Goal: Book appointment/travel/reservation

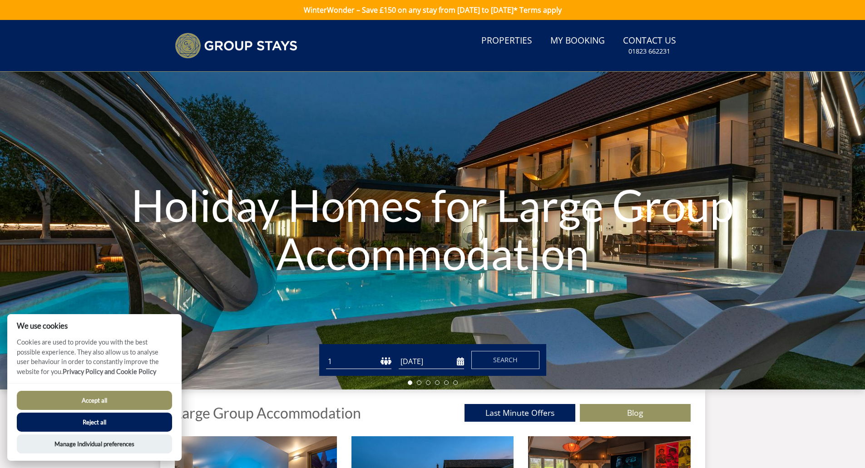
drag, startPoint x: 98, startPoint y: 400, endPoint x: 104, endPoint y: 398, distance: 6.1
click at [99, 400] on button "Accept all" at bounding box center [94, 400] width 155 height 19
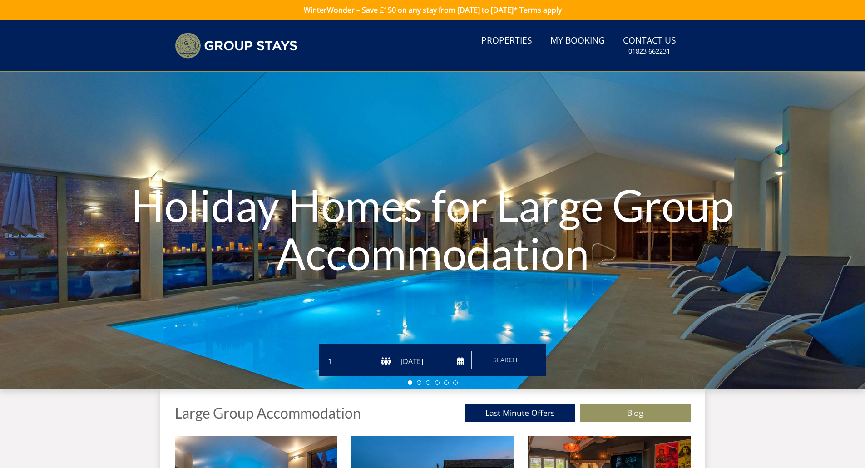
click at [338, 362] on select "1 2 3 4 5 6 7 8 9 10 11 12 13 14 15 16 17 18 19 20 21 22 23 24 25 26 27 28 29 3…" at bounding box center [358, 361] width 65 height 15
select select "20"
click at [326, 354] on select "1 2 3 4 5 6 7 8 9 10 11 12 13 14 15 16 17 18 19 20 21 22 23 24 25 26 27 28 29 3…" at bounding box center [358, 361] width 65 height 15
click at [460, 362] on input "[DATE]" at bounding box center [430, 361] width 65 height 15
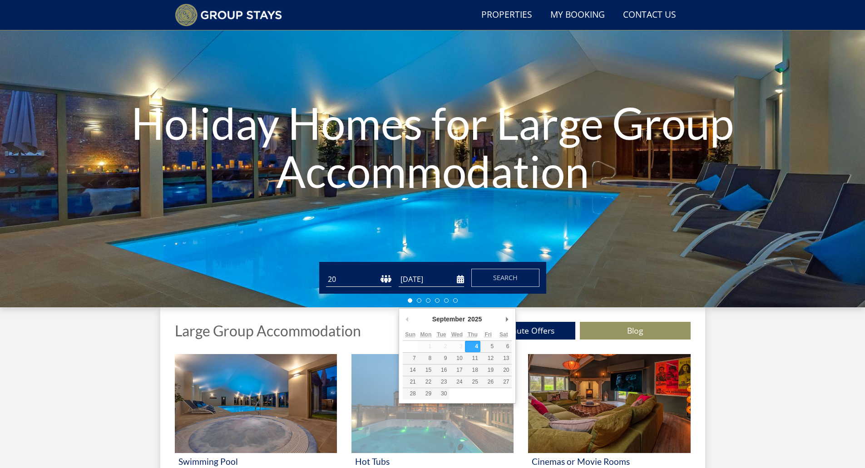
scroll to position [69, 0]
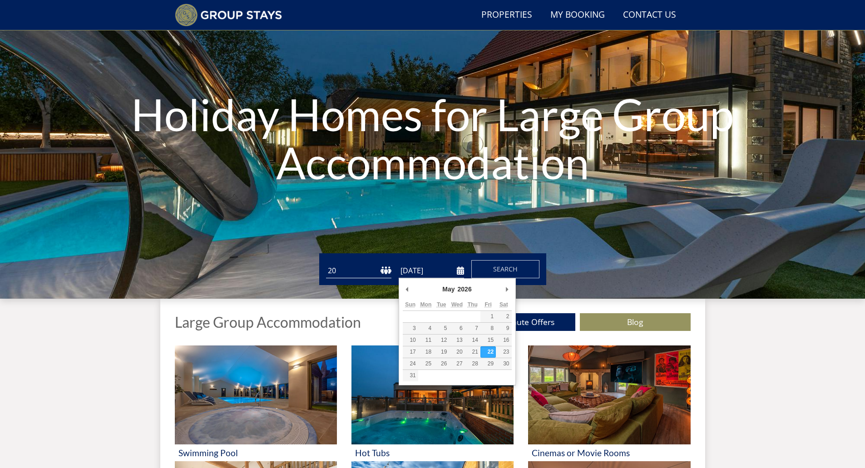
click at [460, 271] on input "[DATE]" at bounding box center [430, 270] width 65 height 15
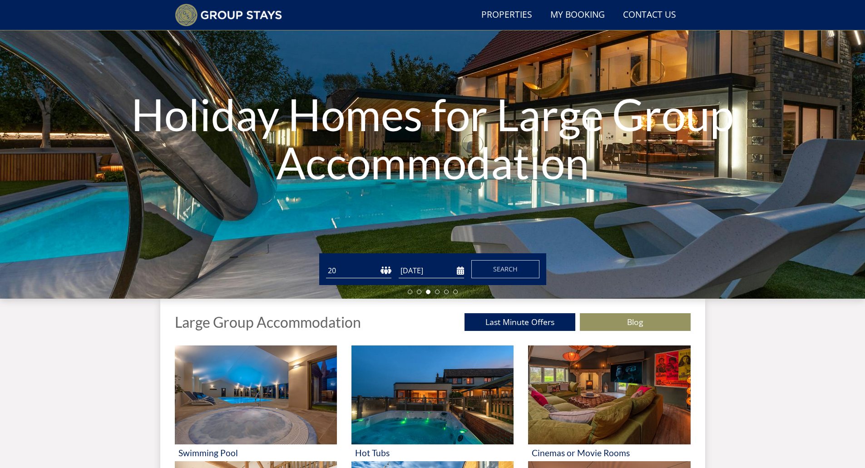
click at [460, 270] on input "[DATE]" at bounding box center [430, 270] width 65 height 15
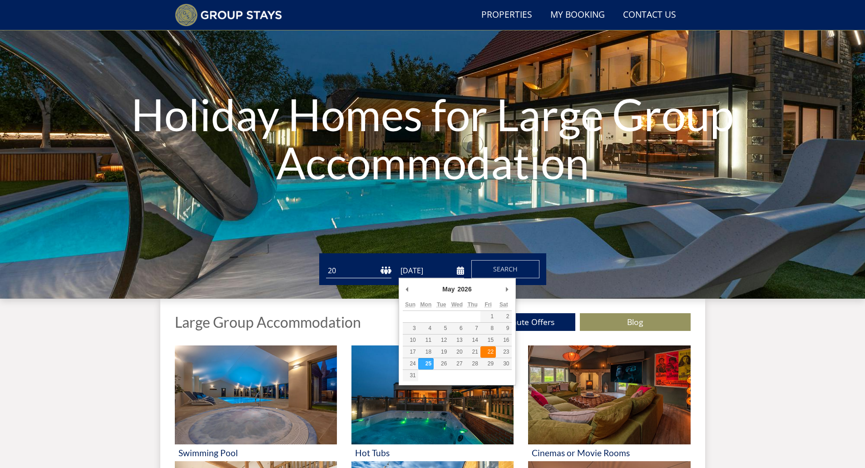
type input "[DATE]"
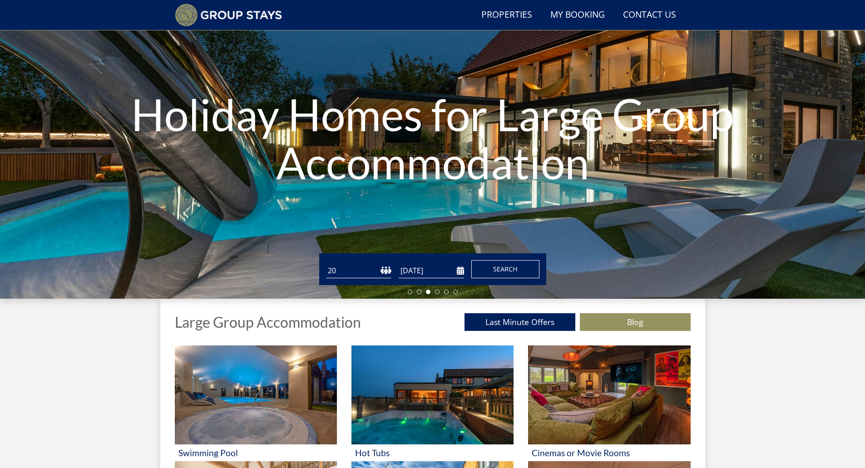
click at [508, 271] on span "Search" at bounding box center [505, 269] width 25 height 9
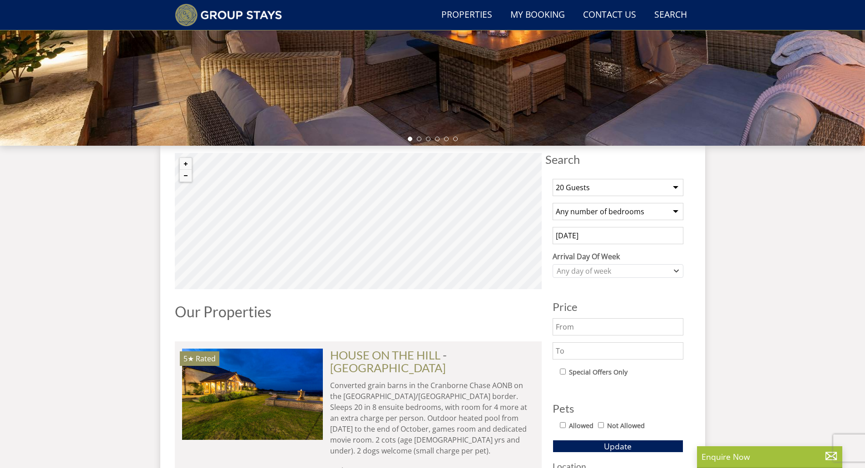
scroll to position [251, 0]
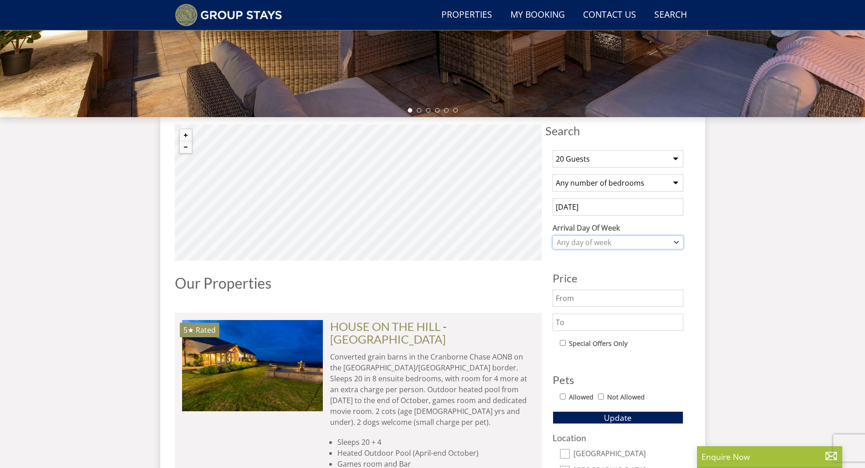
click at [610, 243] on div "Any day of week" at bounding box center [613, 242] width 118 height 10
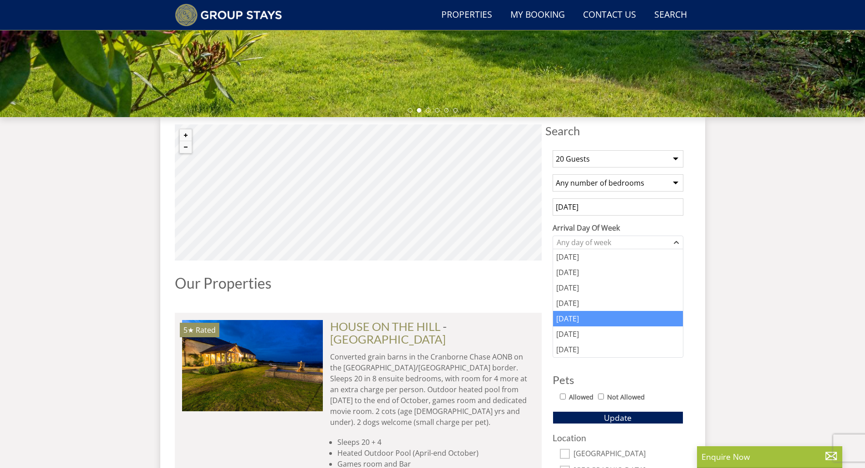
click at [604, 315] on div "[DATE]" at bounding box center [618, 318] width 130 height 15
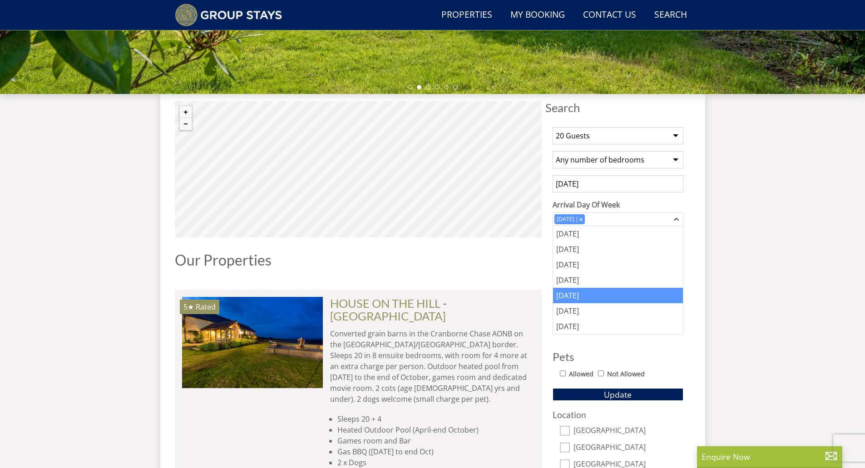
scroll to position [296, 0]
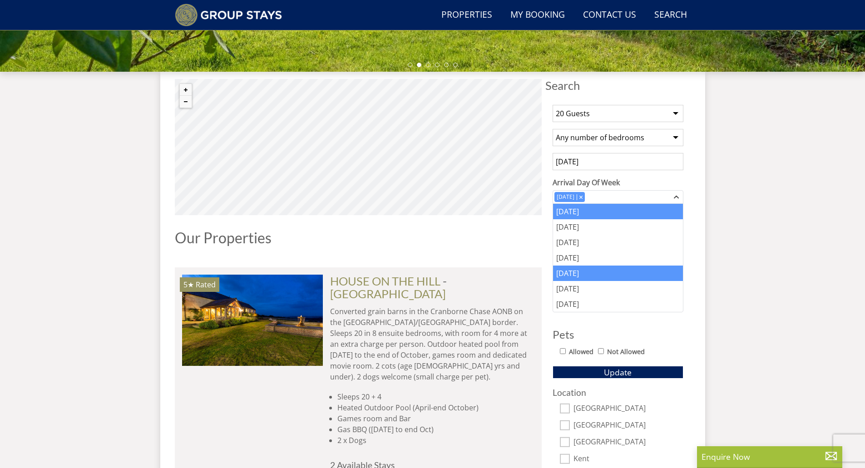
click at [605, 216] on div "[DATE]" at bounding box center [618, 211] width 130 height 15
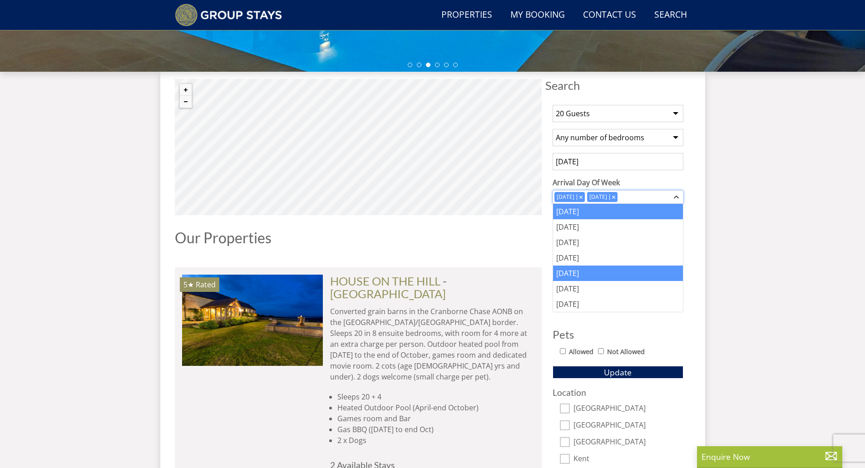
click at [582, 197] on icon "Combobox" at bounding box center [580, 196] width 3 height 3
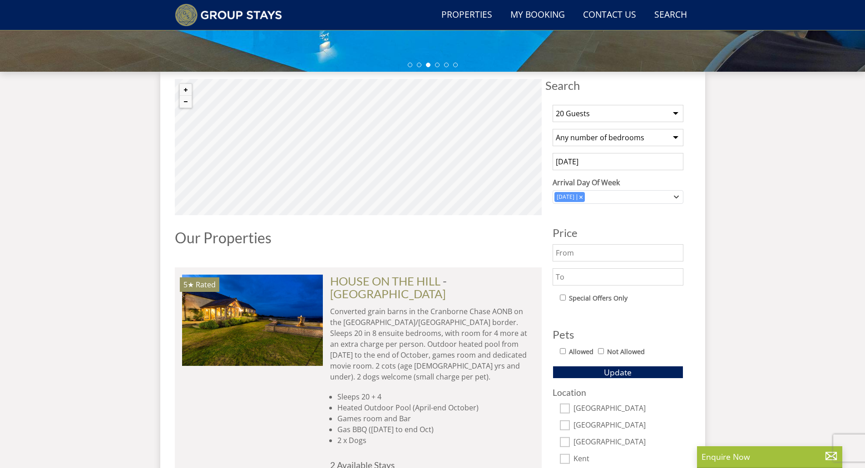
click at [580, 254] on input "text" at bounding box center [617, 252] width 131 height 17
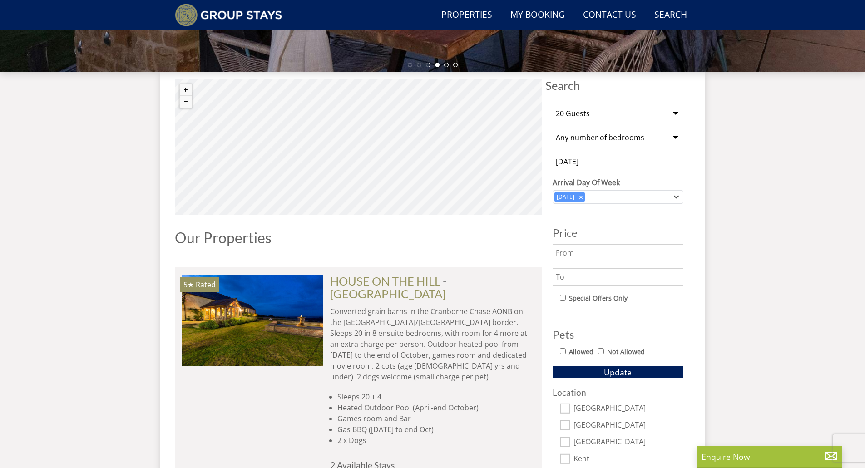
click at [566, 276] on input "text" at bounding box center [617, 276] width 131 height 17
click at [578, 255] on input "text" at bounding box center [617, 252] width 131 height 17
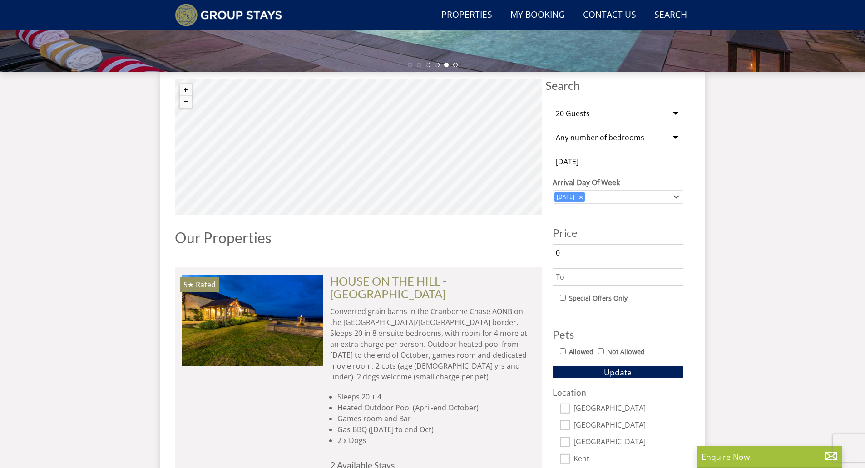
type input "0"
click at [566, 279] on input "text" at bounding box center [617, 276] width 131 height 17
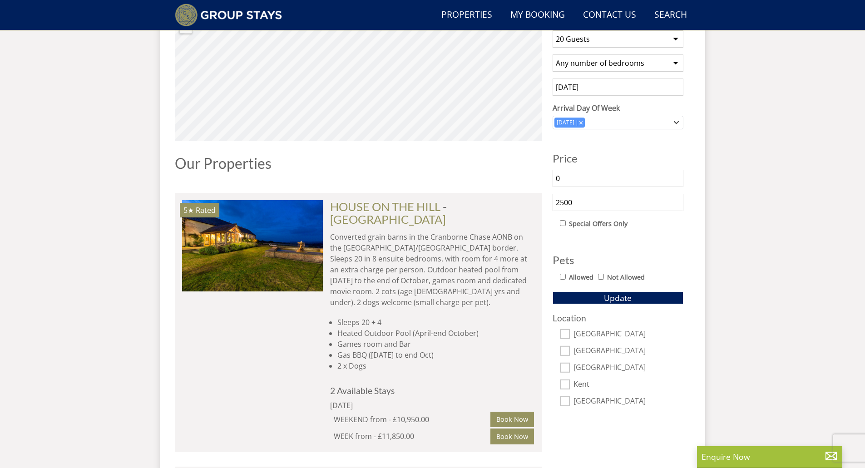
scroll to position [387, 0]
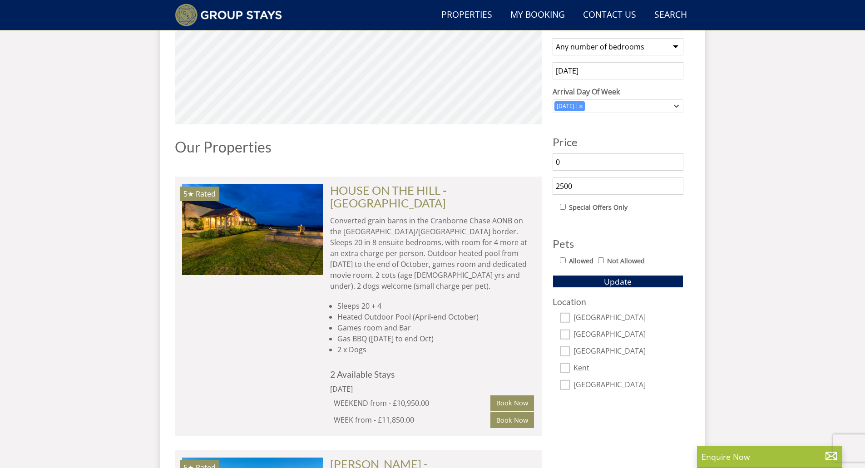
type input "2500"
click at [564, 385] on input "[GEOGRAPHIC_DATA]" at bounding box center [565, 385] width 10 height 10
checkbox input "true"
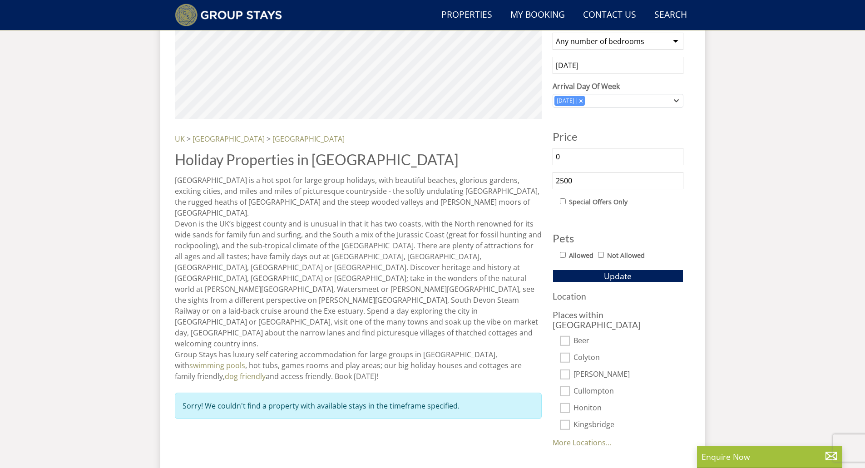
scroll to position [342, 0]
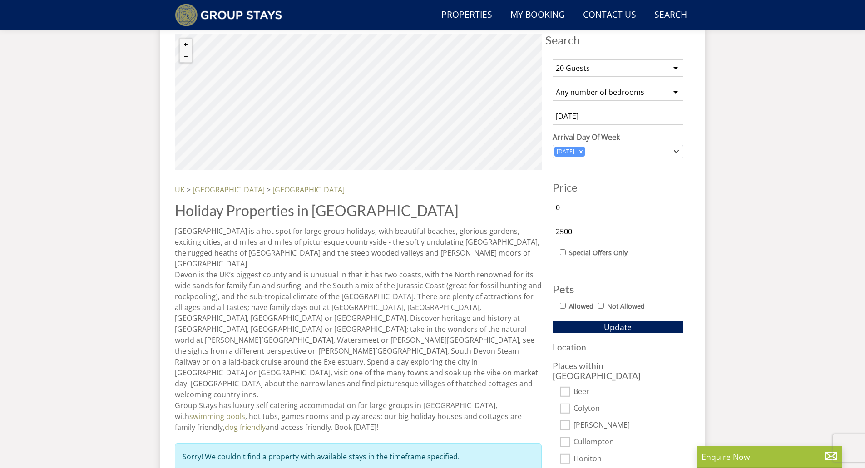
click at [583, 235] on input "2500" at bounding box center [617, 231] width 131 height 17
type input "2"
type input "3000"
click at [619, 325] on span "Update" at bounding box center [618, 326] width 28 height 11
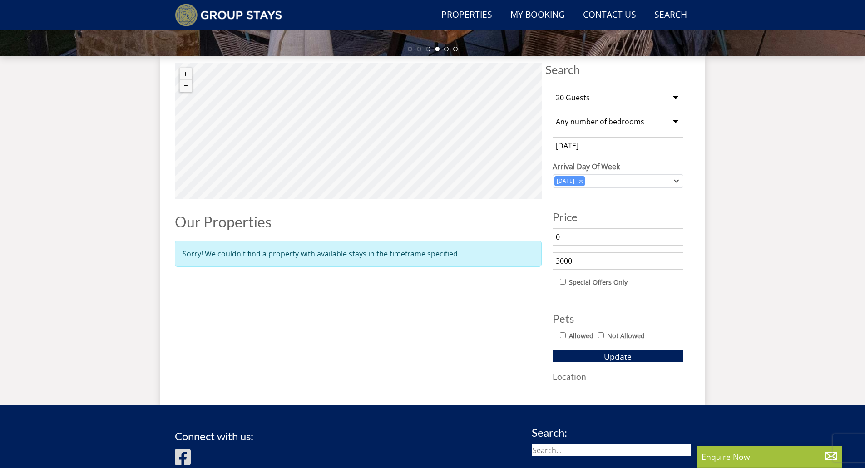
scroll to position [296, 0]
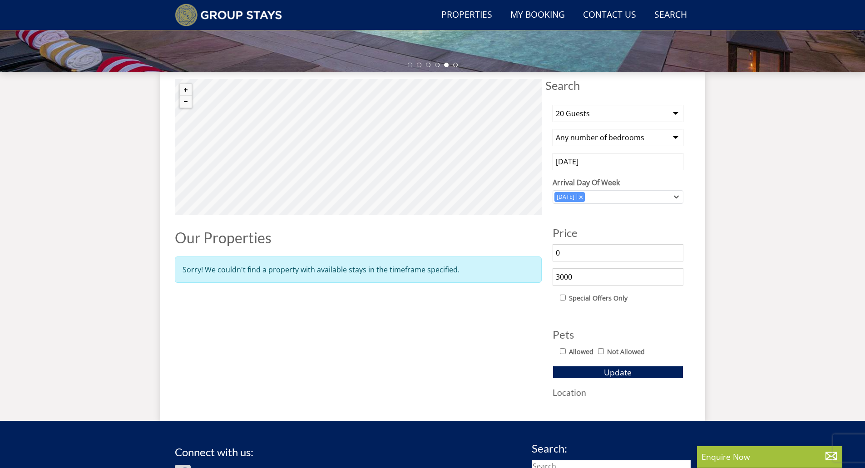
click at [594, 163] on input "[DATE]" at bounding box center [617, 161] width 131 height 17
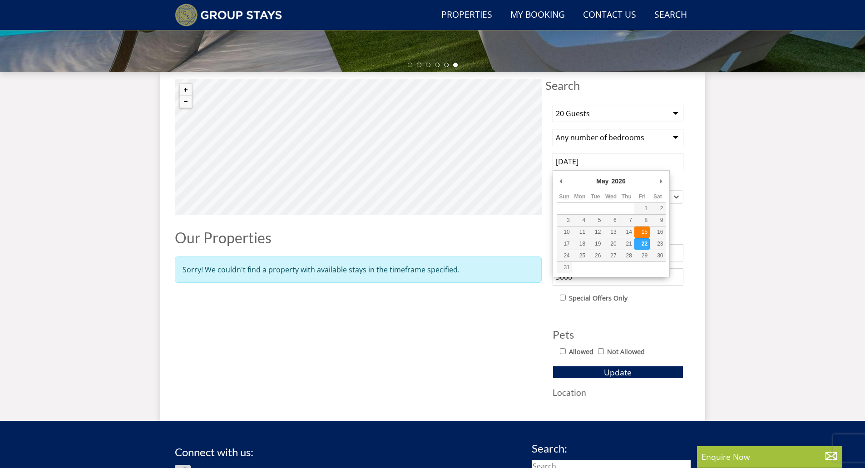
type input "[DATE]"
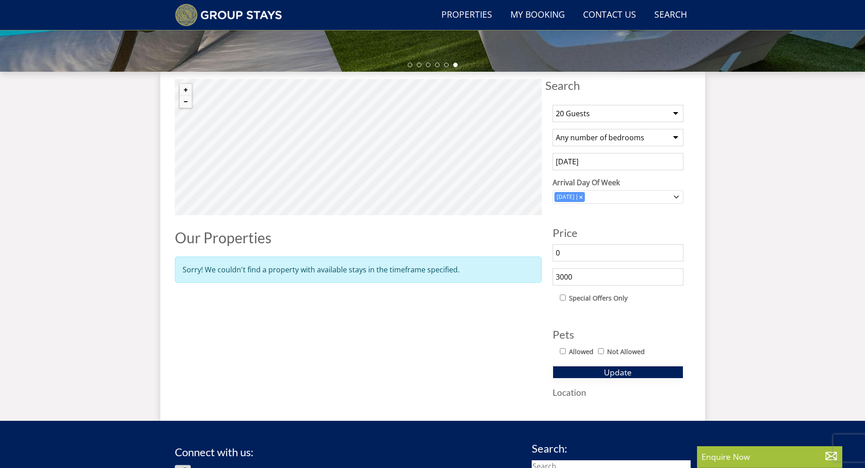
click at [609, 373] on span "Update" at bounding box center [618, 372] width 28 height 11
click at [596, 163] on input "[DATE]" at bounding box center [617, 161] width 131 height 17
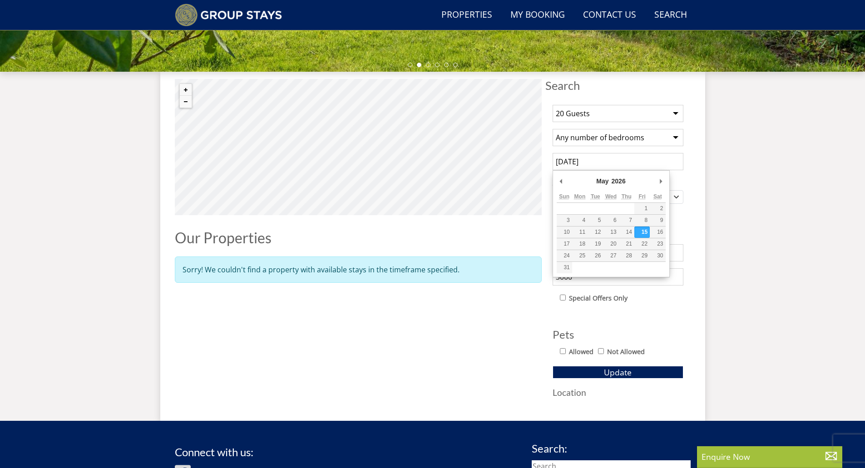
click at [651, 317] on div "1 Guest 2 Guests 3 Guests 4 Guests 5 Guests 6 Guests 7 Guests 8 Guests 9 Guests…" at bounding box center [617, 248] width 145 height 300
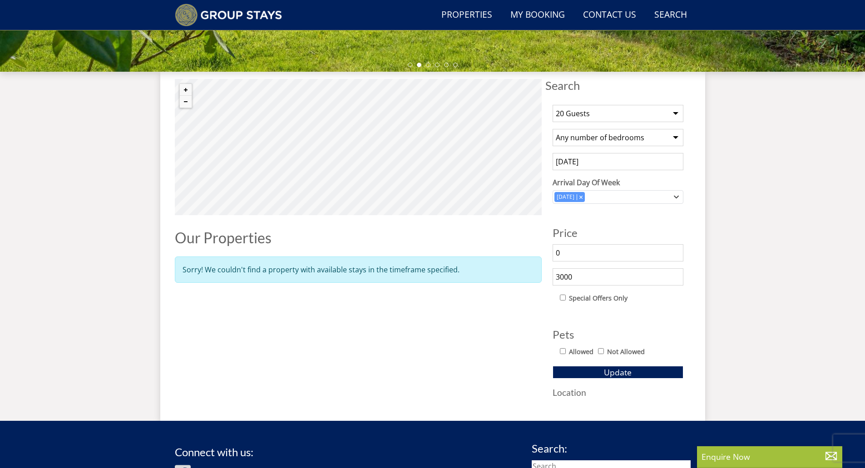
click at [578, 276] on input "3000" at bounding box center [617, 276] width 131 height 17
type input "3"
type input "5000"
click at [614, 371] on span "Update" at bounding box center [618, 372] width 28 height 11
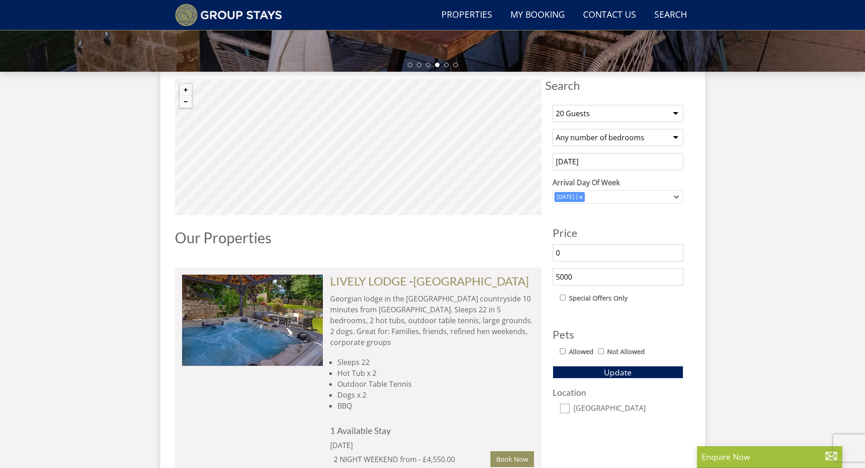
click at [585, 159] on input "[DATE]" at bounding box center [617, 161] width 131 height 17
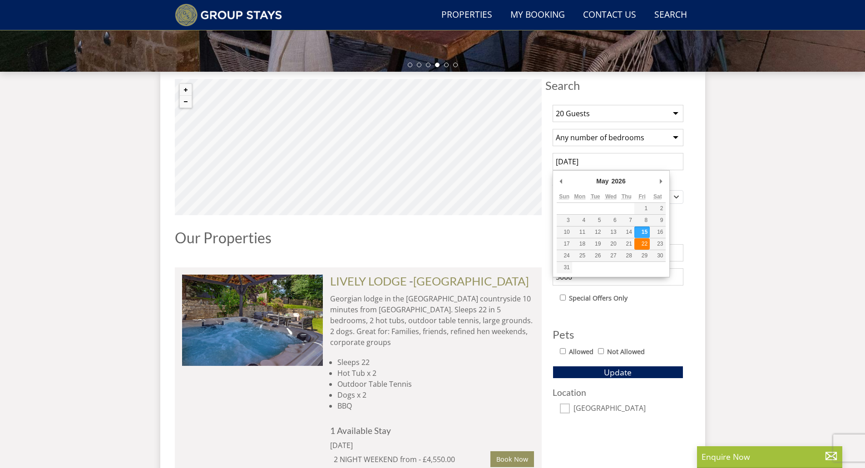
type input "[DATE]"
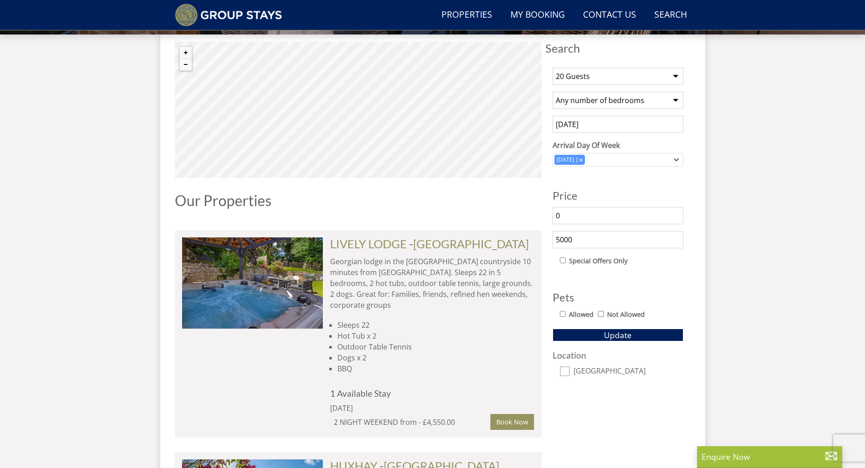
scroll to position [387, 0]
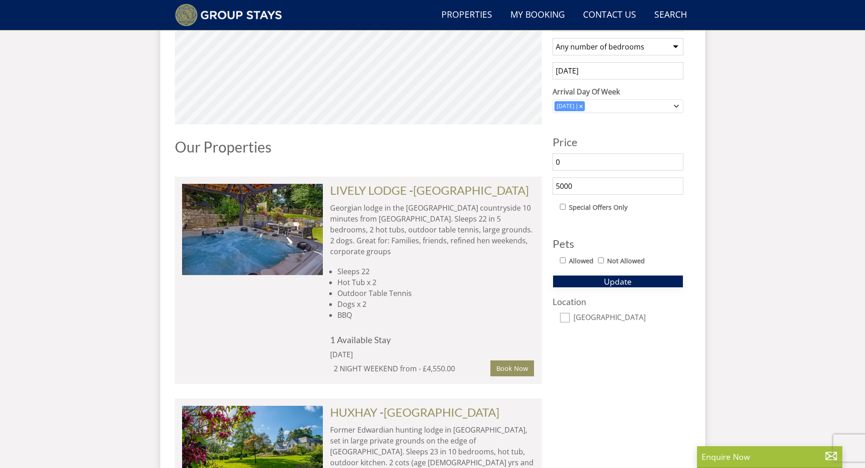
click at [614, 283] on span "Update" at bounding box center [618, 281] width 28 height 11
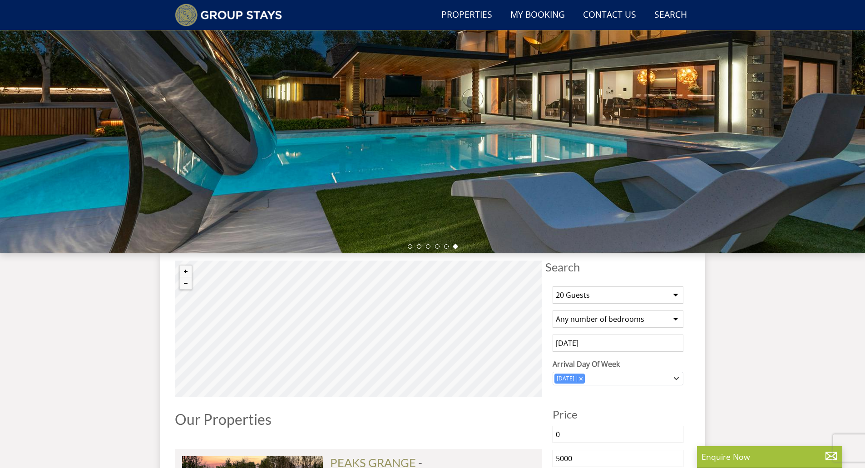
scroll to position [0, 0]
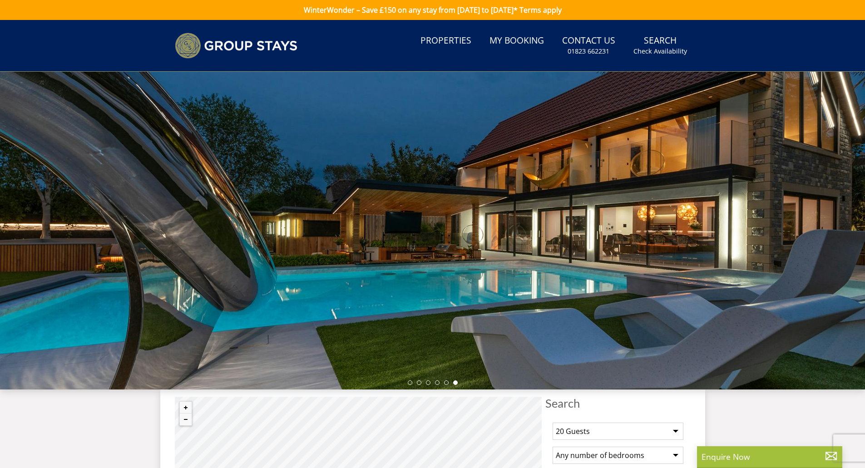
select select "20"
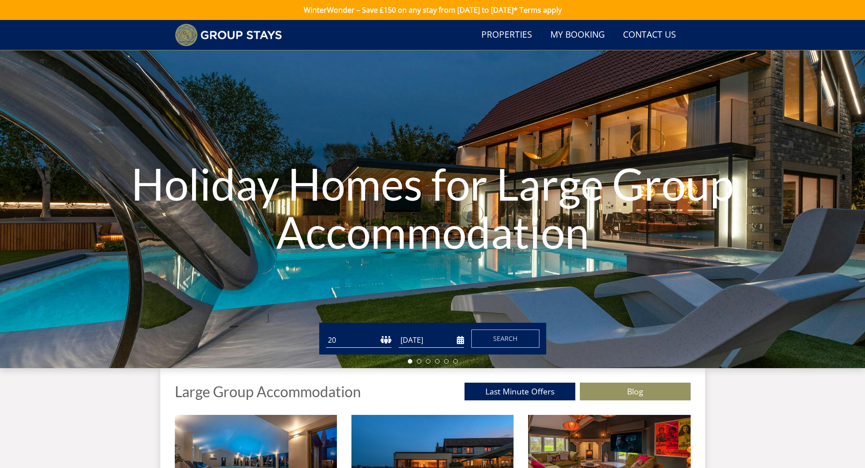
scroll to position [69, 0]
